Goal: Find specific page/section: Find specific page/section

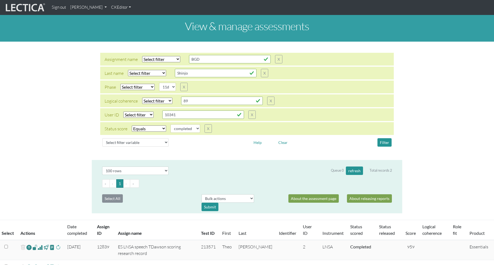
select select
select select "11d"
select select "100"
click at [383, 142] on button "Filter" at bounding box center [384, 142] width 14 height 8
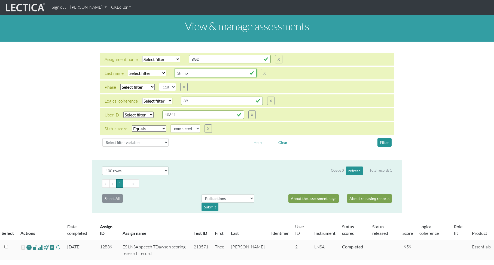
drag, startPoint x: 190, startPoint y: 72, endPoint x: 175, endPoint y: 71, distance: 14.5
click at [175, 71] on input "Shinjo" at bounding box center [216, 73] width 82 height 8
type input "Limor"
click at [156, 72] on select "Select filter Equals Does not equal Contains Does not contain Starts with Ends …" at bounding box center [147, 73] width 38 height 6
select select "iexact"
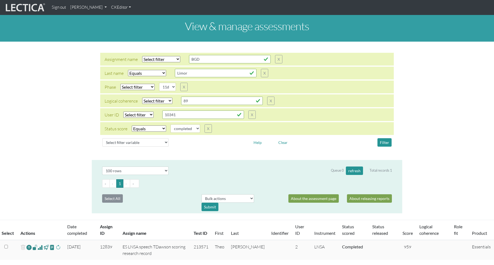
click at [128, 70] on select "Select filter Equals Does not equal Contains Does not contain Starts with Ends …" at bounding box center [147, 73] width 38 height 6
click at [150, 126] on select "Select filter Equals Does not equal" at bounding box center [149, 129] width 34 height 6
select select
click at [132, 126] on select "Select filter Equals Does not equal" at bounding box center [149, 129] width 34 height 6
click at [384, 145] on button "Filter" at bounding box center [384, 142] width 14 height 8
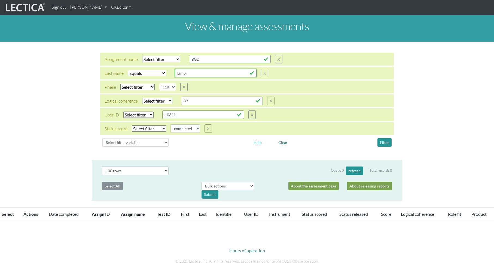
click at [190, 74] on input "Limor" at bounding box center [216, 73] width 82 height 8
drag, startPoint x: 191, startPoint y: 74, endPoint x: 168, endPoint y: 71, distance: 23.4
click at [170, 71] on div "Last name Select filter Equals Does not equal Contains Does not contain Starts …" at bounding box center [187, 73] width 164 height 8
type input "Yoeli"
click at [385, 143] on button "Filter" at bounding box center [384, 142] width 14 height 8
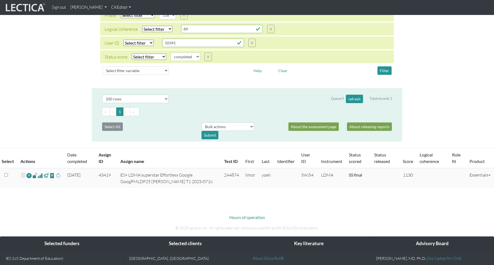
scroll to position [72, 0]
